Goal: Find specific page/section: Find specific page/section

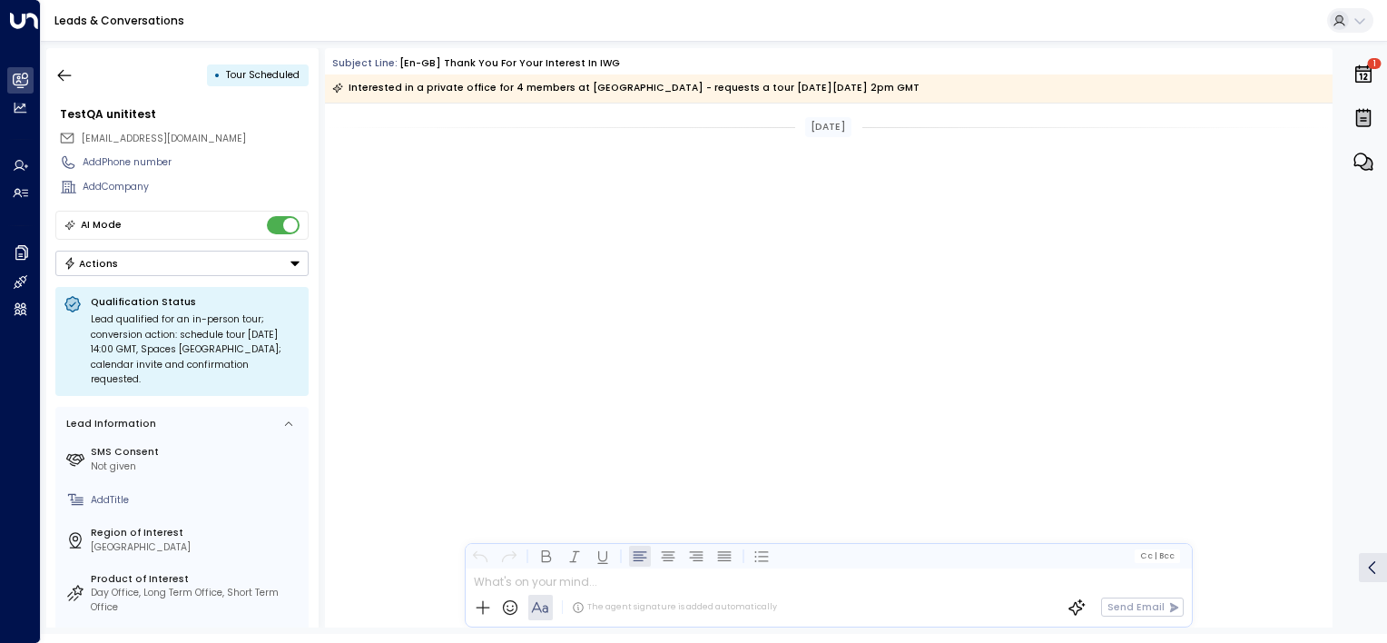
scroll to position [3062, 0]
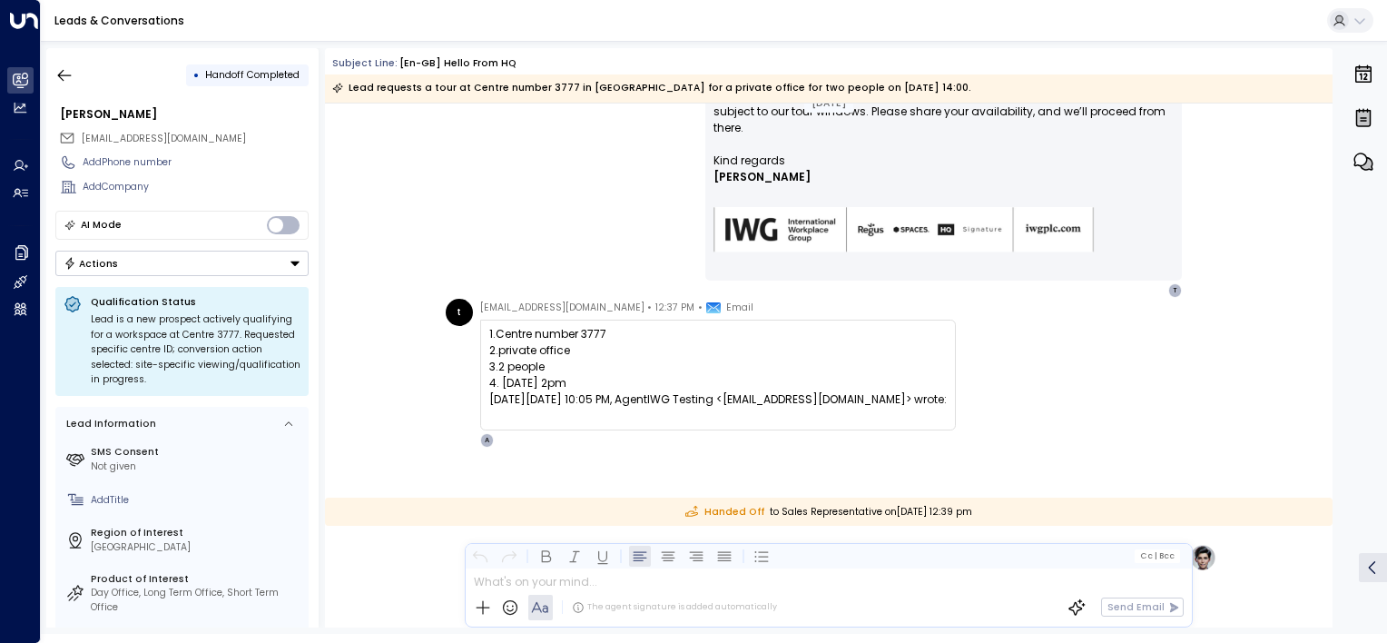
scroll to position [636, 0]
